Goal: Task Accomplishment & Management: Complete application form

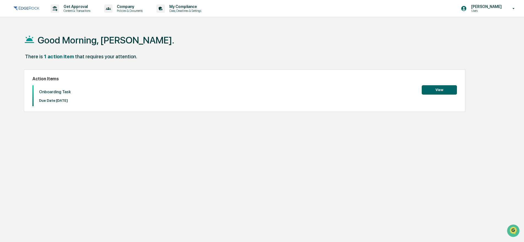
click at [427, 90] on button "View" at bounding box center [438, 89] width 35 height 9
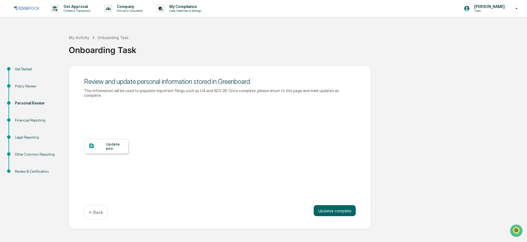
click at [110, 150] on div "Update Info" at bounding box center [115, 146] width 18 height 9
click at [330, 209] on button "Updates complete" at bounding box center [334, 210] width 42 height 11
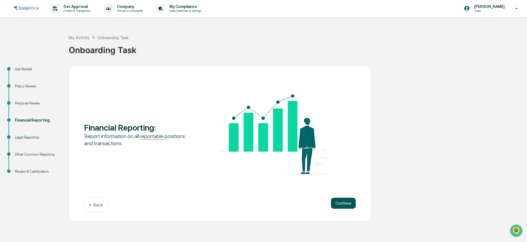
click at [350, 201] on button "Continue" at bounding box center [343, 202] width 25 height 11
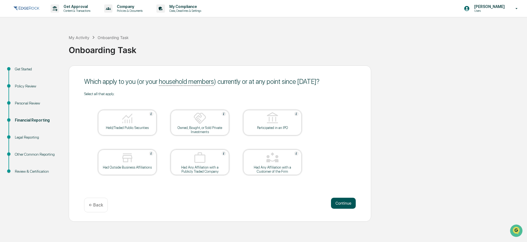
click at [348, 204] on button "Continue" at bounding box center [343, 202] width 25 height 11
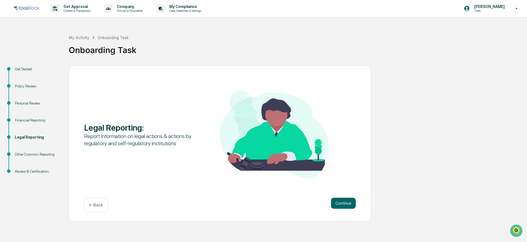
click at [348, 204] on button "Continue" at bounding box center [343, 202] width 25 height 11
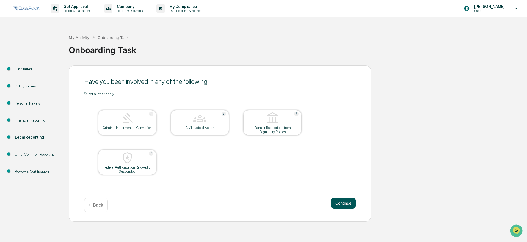
click at [347, 204] on button "Continue" at bounding box center [343, 202] width 25 height 11
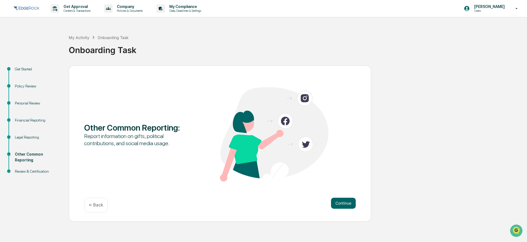
click at [347, 204] on button "Continue" at bounding box center [343, 202] width 25 height 11
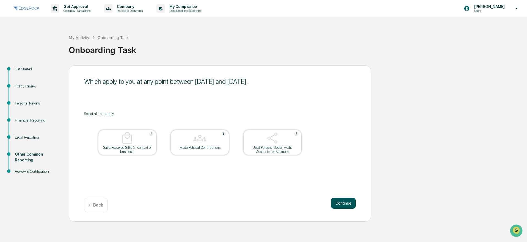
click at [347, 204] on button "Continue" at bounding box center [343, 202] width 25 height 11
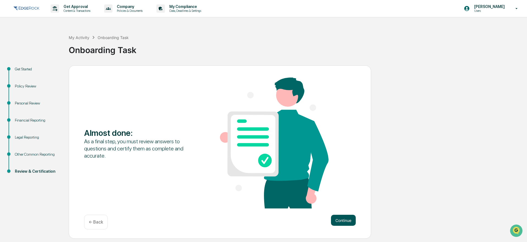
click at [344, 216] on button "Continue" at bounding box center [343, 220] width 25 height 11
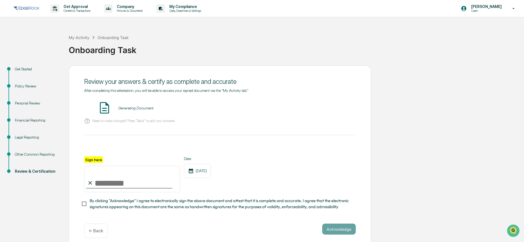
scroll to position [5, 0]
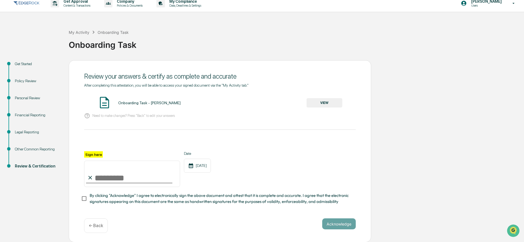
click at [325, 105] on button "VIEW" at bounding box center [324, 102] width 36 height 9
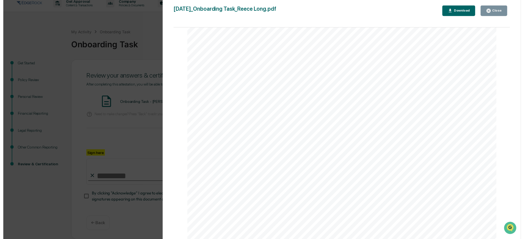
scroll to position [1357, 0]
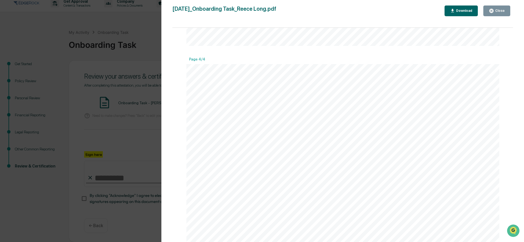
click at [146, 143] on div "Version History 09/24/2025, 04:00 PM Reece Long 2025-09-24_Onboarding Task_Reec…" at bounding box center [262, 121] width 524 height 242
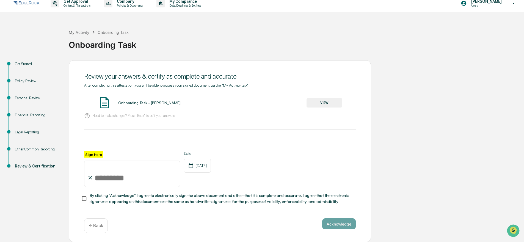
click at [134, 177] on input "Sign here" at bounding box center [132, 173] width 96 height 26
type input "**********"
click at [330, 224] on button "Acknowledge" at bounding box center [339, 223] width 34 height 11
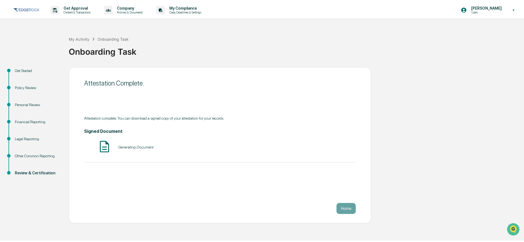
scroll to position [0, 0]
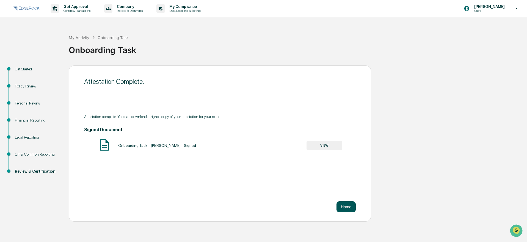
click at [352, 207] on button "Home" at bounding box center [345, 206] width 19 height 11
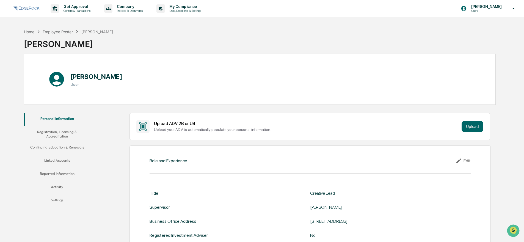
click at [66, 132] on button "Registration, Licensing & Accreditation" at bounding box center [57, 134] width 66 height 16
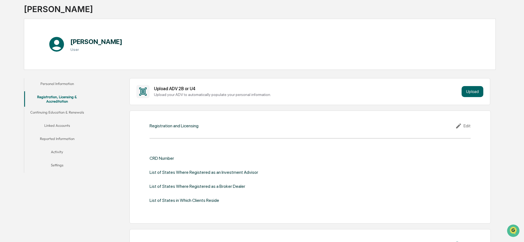
scroll to position [7, 0]
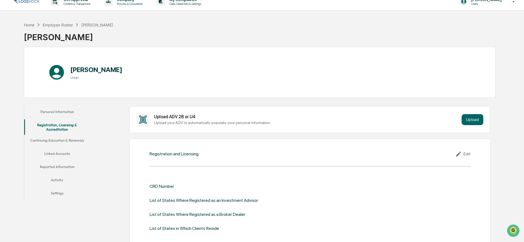
click at [61, 142] on button "Continuing Education & Renewals" at bounding box center [57, 141] width 66 height 13
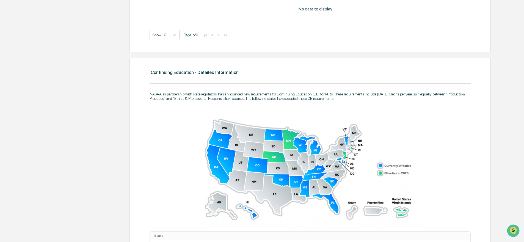
scroll to position [20, 0]
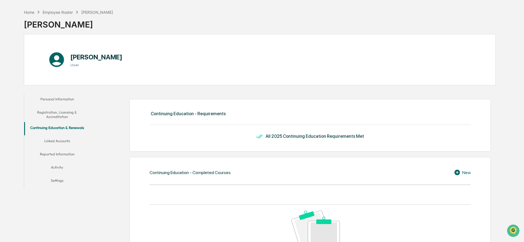
click at [60, 140] on button "Linked Accounts" at bounding box center [57, 141] width 66 height 13
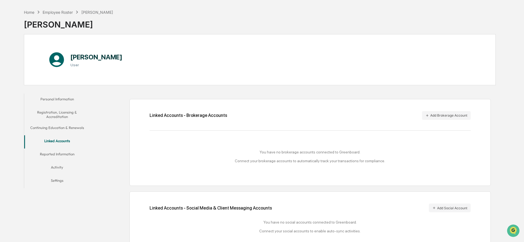
scroll to position [32, 0]
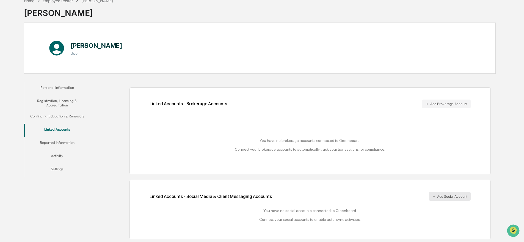
click at [443, 197] on button "Add Social Account" at bounding box center [449, 196] width 42 height 9
click at [442, 197] on button "Add Social Account" at bounding box center [449, 196] width 42 height 9
click at [447, 193] on button "Add Social Account" at bounding box center [449, 196] width 42 height 9
click at [49, 142] on button "Reported Information" at bounding box center [57, 143] width 66 height 13
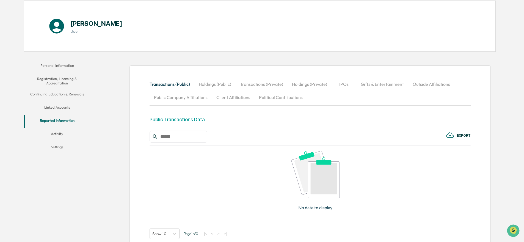
scroll to position [97, 0]
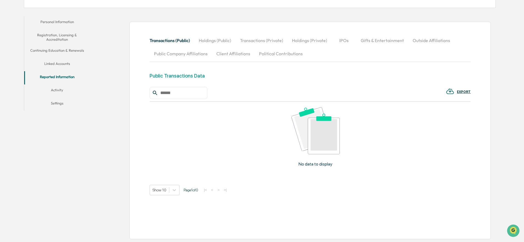
click at [58, 89] on button "Activity" at bounding box center [57, 90] width 66 height 13
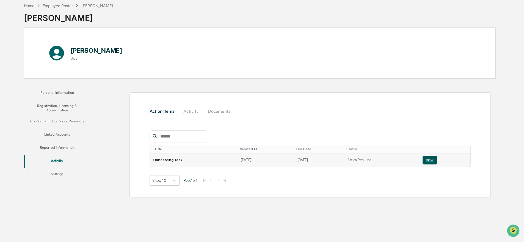
click at [429, 160] on button "View" at bounding box center [429, 159] width 14 height 9
click at [52, 175] on button "Settings" at bounding box center [57, 174] width 66 height 13
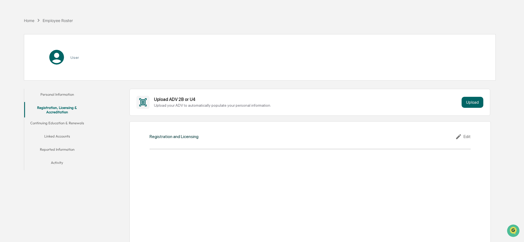
scroll to position [7, 0]
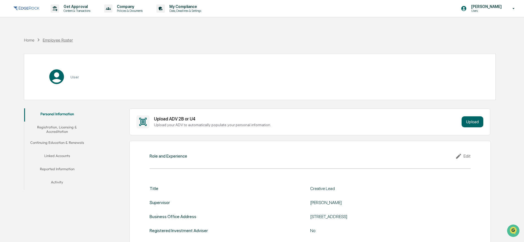
click at [62, 39] on div "Employee Roster" at bounding box center [58, 40] width 30 height 5
